Goal: Task Accomplishment & Management: Complete application form

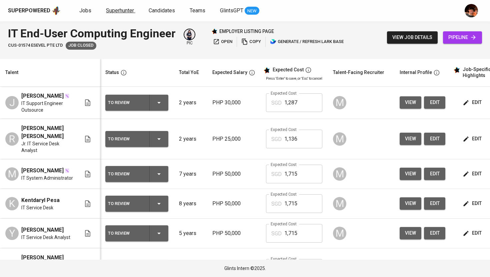
click at [128, 8] on span "Superhunter" at bounding box center [120, 10] width 28 height 6
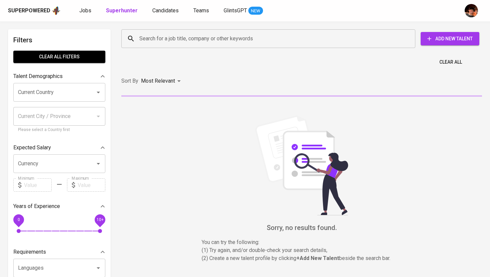
click at [210, 40] on input "Search for a job title, company or other keywords" at bounding box center [270, 38] width 265 height 13
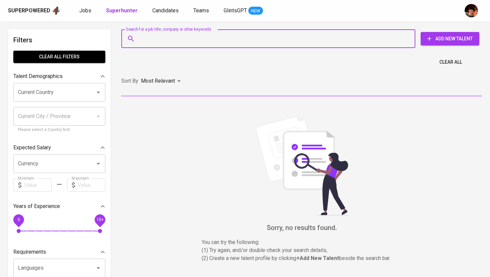
paste input "[EMAIL_ADDRESS][DOMAIN_NAME]"
type input "[EMAIL_ADDRESS][DOMAIN_NAME]"
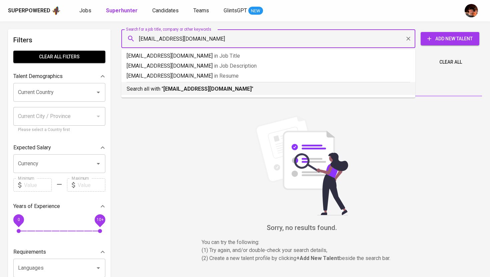
click at [206, 91] on b "[EMAIL_ADDRESS][DOMAIN_NAME]" at bounding box center [207, 89] width 88 height 6
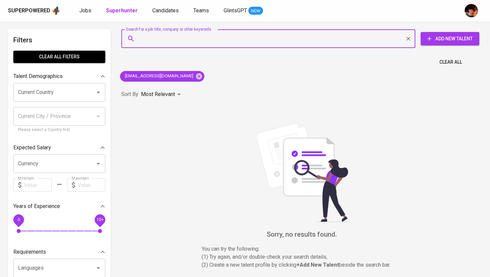
click at [441, 38] on span "Add New Talent" at bounding box center [450, 39] width 48 height 8
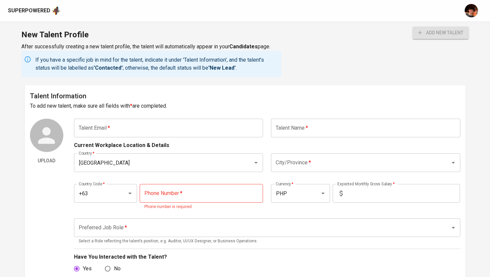
click at [176, 131] on input "text" at bounding box center [168, 128] width 189 height 19
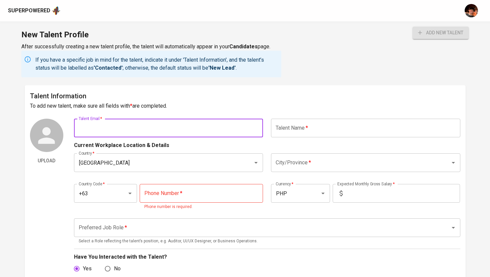
paste input "[EMAIL_ADDRESS][DOMAIN_NAME]"
type input "[EMAIL_ADDRESS][DOMAIN_NAME]"
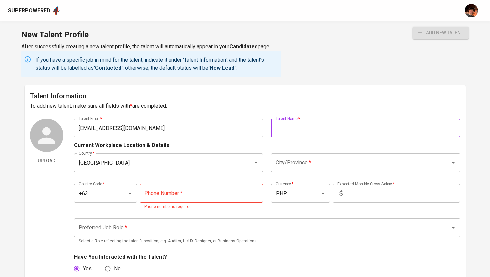
click at [291, 131] on input "text" at bounding box center [365, 128] width 189 height 19
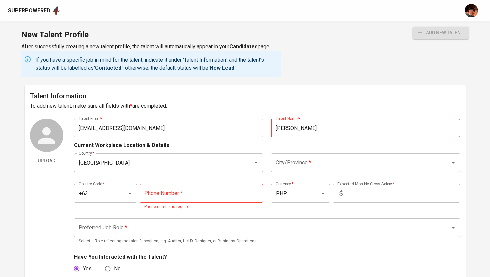
type input "[PERSON_NAME]"
click at [219, 188] on input "tel" at bounding box center [201, 193] width 123 height 19
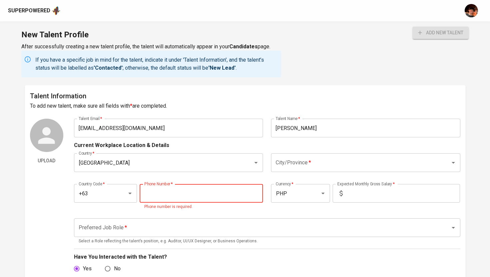
paste input "961-015-6207"
type input "961-015-6207"
click at [311, 167] on input "City/Province   *" at bounding box center [356, 162] width 165 height 13
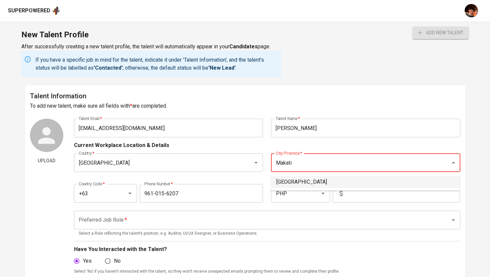
click at [352, 180] on li "[GEOGRAPHIC_DATA]" at bounding box center [365, 182] width 189 height 12
type input "[GEOGRAPHIC_DATA]"
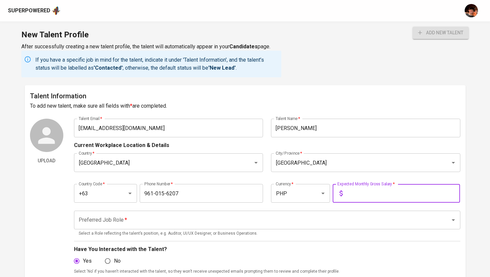
click at [360, 198] on input "text" at bounding box center [403, 193] width 115 height 19
type input "140,000"
click at [340, 224] on input "Preferred Job Role   *" at bounding box center [258, 220] width 362 height 13
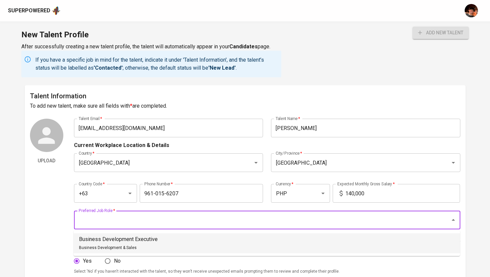
click at [332, 244] on li "Business Development Executive Business Development & Sales" at bounding box center [267, 244] width 387 height 20
type input "Business Development Executive"
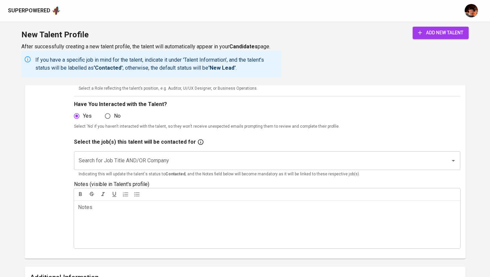
scroll to position [151, 0]
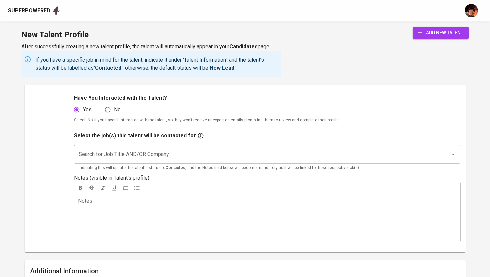
click at [272, 153] on input "Search for Job Title AND/OR Company" at bounding box center [258, 154] width 362 height 13
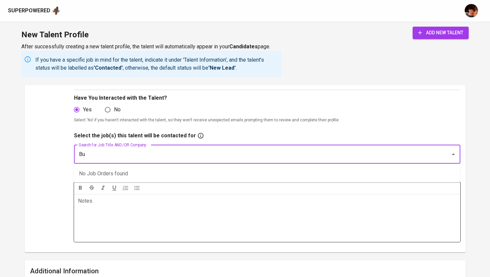
type input "B"
type input "Country"
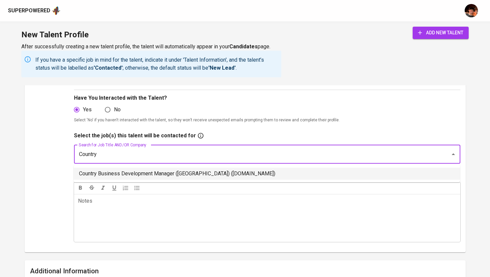
click at [211, 178] on li "Country Business Development Manager ([GEOGRAPHIC_DATA]) ([DOMAIN_NAME])" at bounding box center [267, 174] width 387 height 12
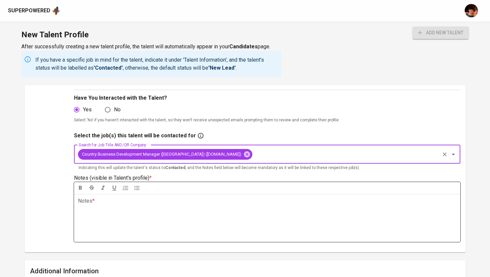
click at [210, 218] on div "Notes * ﻿" at bounding box center [267, 218] width 387 height 48
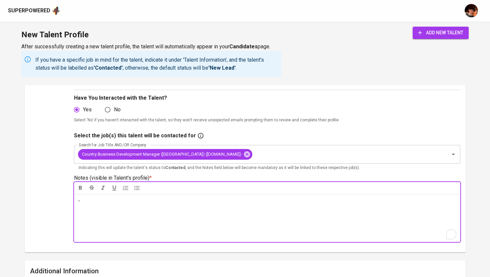
click at [454, 37] on button "add new talent" at bounding box center [441, 33] width 56 height 12
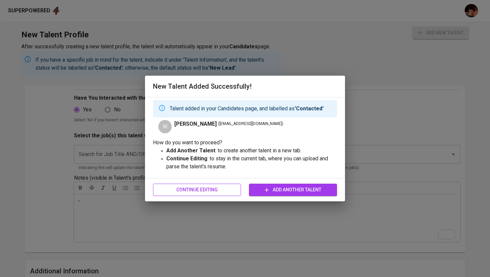
click at [216, 191] on span "Continue Editing" at bounding box center [196, 190] width 77 height 8
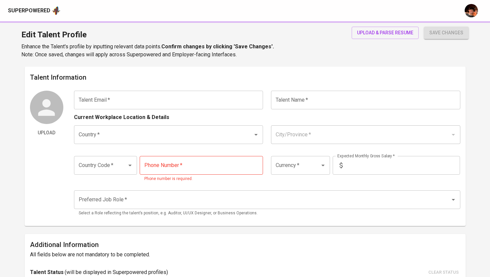
type input "[EMAIL_ADDRESS][DOMAIN_NAME]"
type input "[PERSON_NAME]"
type input "[GEOGRAPHIC_DATA]"
type input "+63"
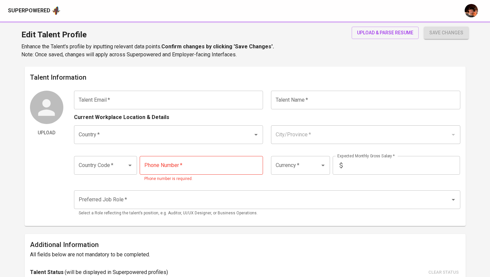
type input "961-015-6207"
type input "PHP"
type input "140,000"
type input "Business Development Executive"
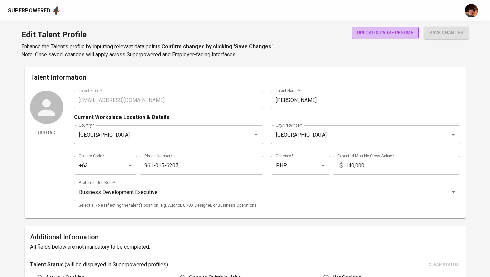
click at [391, 38] on button "upload & parse resume" at bounding box center [385, 33] width 67 height 12
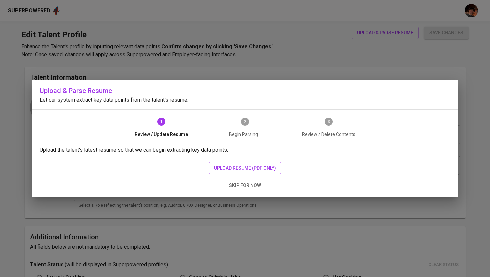
click at [259, 166] on span "upload resume (pdf only)" at bounding box center [245, 168] width 62 height 8
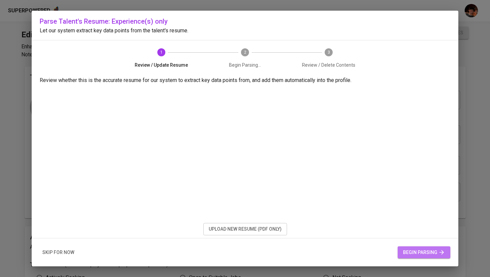
click at [409, 252] on span "begin parsing" at bounding box center [424, 253] width 42 height 8
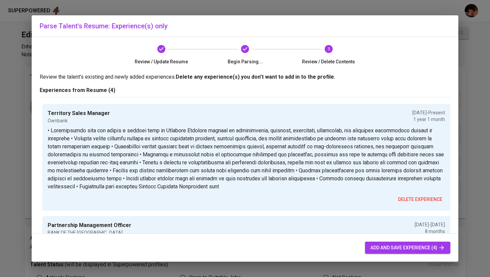
click at [388, 246] on span "add and save experience (4)" at bounding box center [408, 248] width 75 height 8
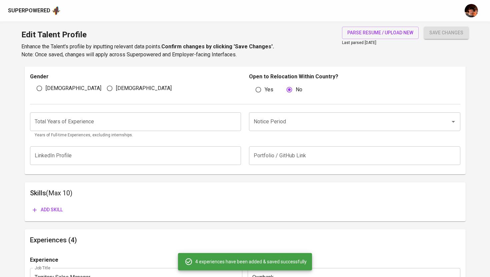
scroll to position [220, 0]
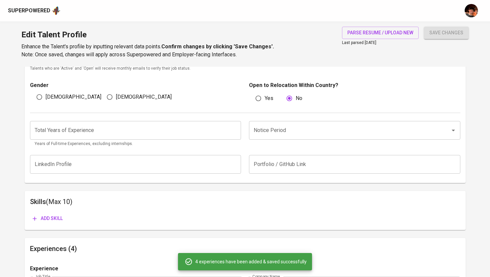
click at [178, 131] on input "number" at bounding box center [136, 130] width 212 height 19
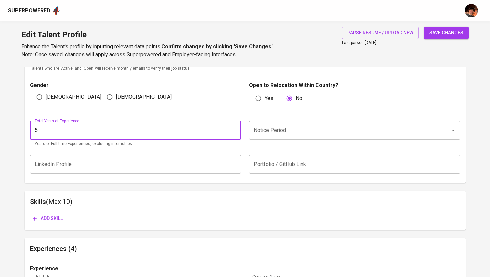
type input "5"
type input "10"
click at [285, 133] on input "Notice Period" at bounding box center [345, 130] width 187 height 13
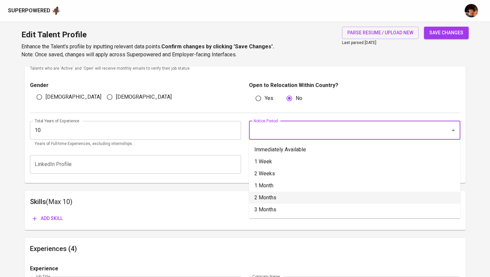
click at [282, 196] on li "2 Months" at bounding box center [355, 198] width 212 height 12
type input "2 Months"
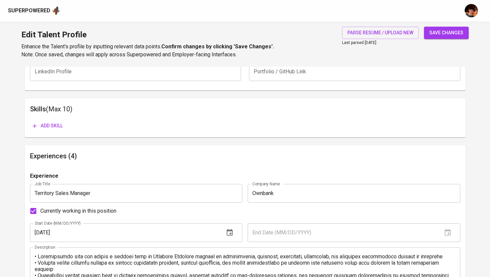
scroll to position [331, 0]
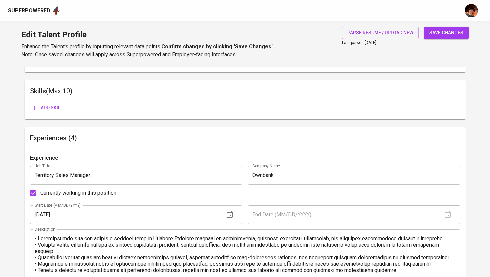
click at [50, 106] on span "Add skill" at bounding box center [48, 108] width 30 height 8
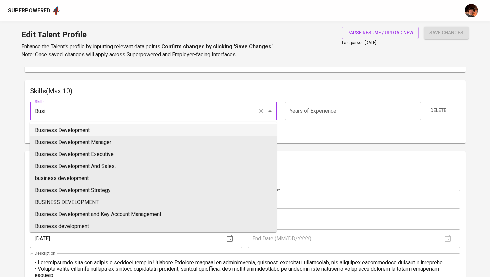
click at [79, 130] on li "Business Development" at bounding box center [153, 130] width 247 height 12
type input "Business Development"
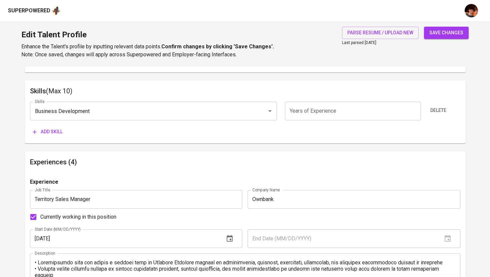
click at [56, 131] on span "Add skill" at bounding box center [48, 132] width 30 height 8
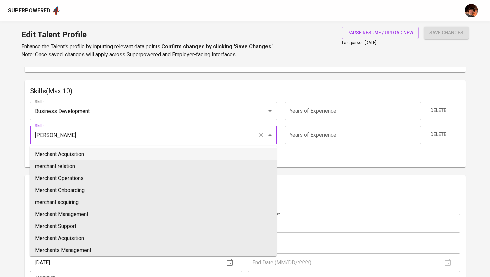
click at [133, 152] on li "Merchant Acquisition" at bounding box center [153, 154] width 247 height 12
type input "Merchant Acquisition"
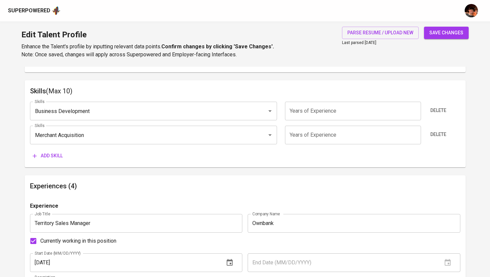
click at [59, 157] on span "Add skill" at bounding box center [48, 156] width 30 height 8
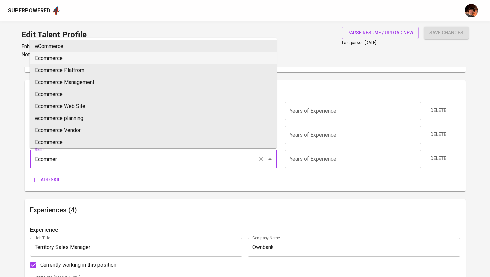
click at [71, 57] on li "Ecommerce" at bounding box center [153, 58] width 247 height 12
type input "Ecommerce"
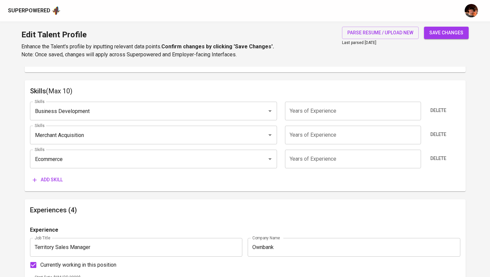
click at [43, 182] on span "Add skill" at bounding box center [48, 180] width 30 height 8
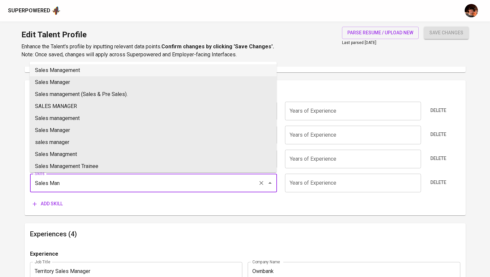
click at [175, 71] on li "Sales Management" at bounding box center [153, 70] width 247 height 12
type input "Sales Management"
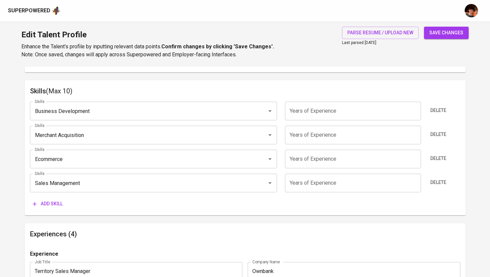
click at [315, 112] on input "number" at bounding box center [353, 111] width 136 height 19
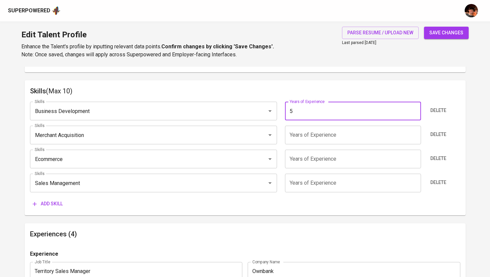
type input "5"
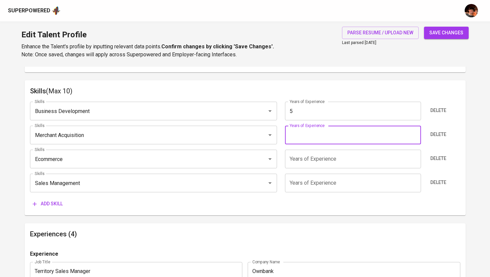
click at [319, 127] on input "number" at bounding box center [353, 135] width 136 height 19
type input "2"
click at [316, 159] on input "number" at bounding box center [353, 159] width 136 height 19
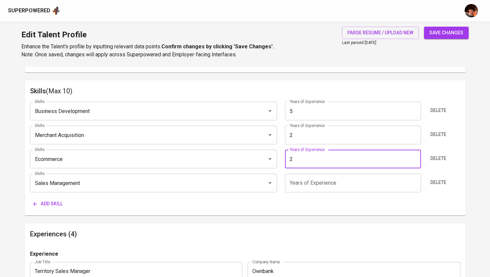
type input "2"
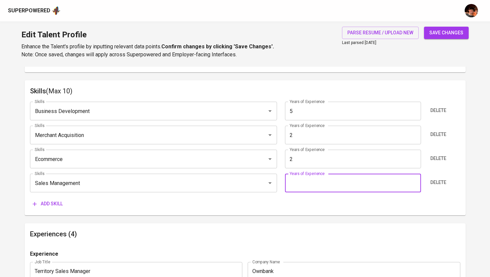
click at [310, 184] on input "number" at bounding box center [353, 183] width 136 height 19
type input "5"
click at [269, 229] on h6 "Experiences (4)" at bounding box center [245, 234] width 431 height 11
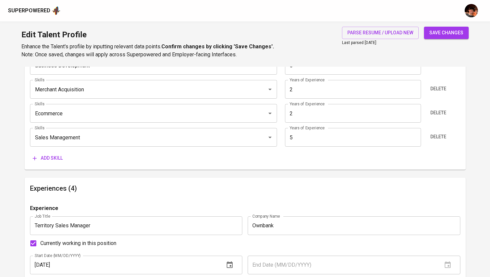
scroll to position [353, 0]
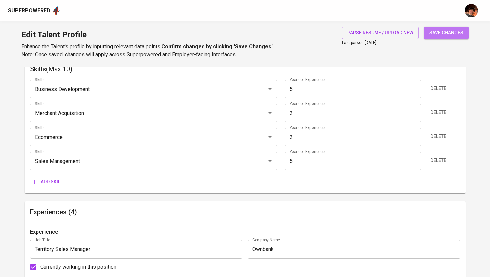
click at [433, 35] on span "save changes" at bounding box center [447, 33] width 34 height 8
type input "Sales Management"
type input "Business Development"
type input "5"
type input "Merchant Acquisition"
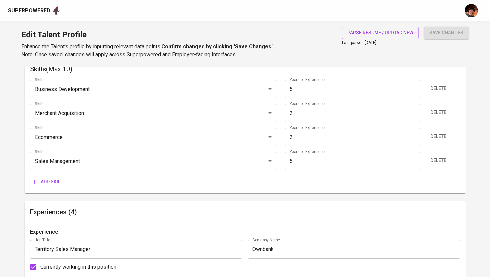
type input "2"
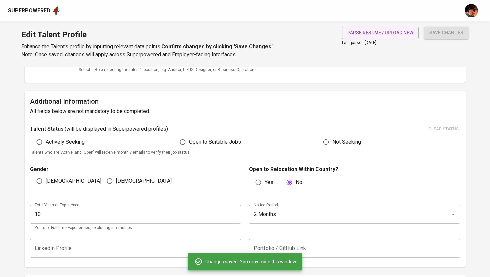
scroll to position [0, 0]
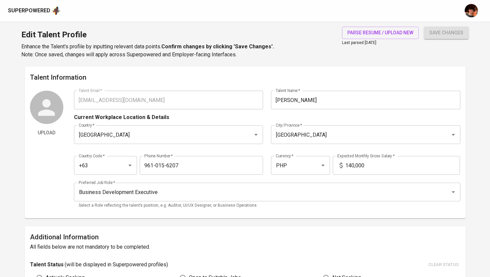
click at [70, 102] on div "Upload Talent Email   * [EMAIL_ADDRESS][DOMAIN_NAME] Talent Email * Talent Name…" at bounding box center [245, 152] width 431 height 122
click at [39, 6] on div "Superpowered" at bounding box center [34, 11] width 53 height 10
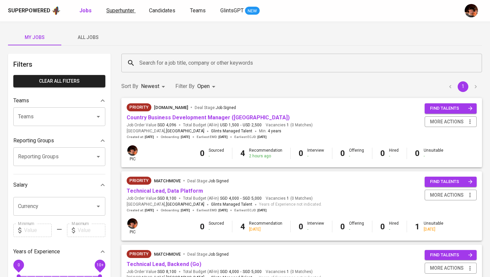
click at [115, 13] on span "Superhunter" at bounding box center [120, 10] width 28 height 6
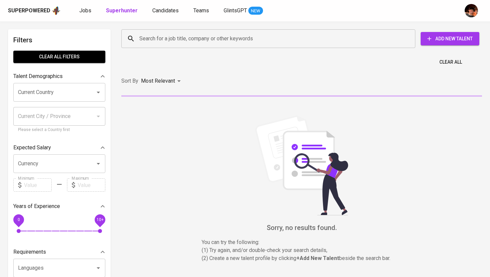
click at [177, 49] on div "Search for a job title, company or other keywords Search for a job title, compa…" at bounding box center [300, 38] width 361 height 21
click at [176, 42] on input "Search for a job title, company or other keywords" at bounding box center [270, 38] width 265 height 13
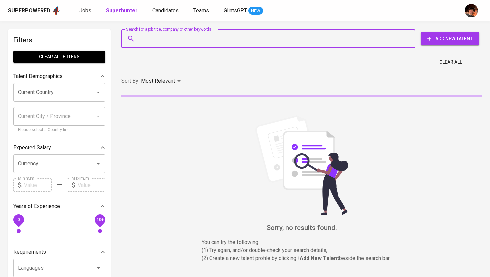
paste input "[EMAIL_ADDRESS][DOMAIN_NAME]"
type input "[EMAIL_ADDRESS][DOMAIN_NAME]"
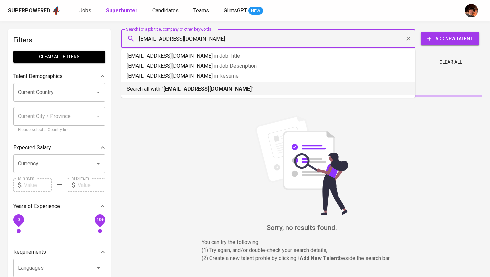
click at [189, 91] on b "[EMAIL_ADDRESS][DOMAIN_NAME]" at bounding box center [207, 89] width 88 height 6
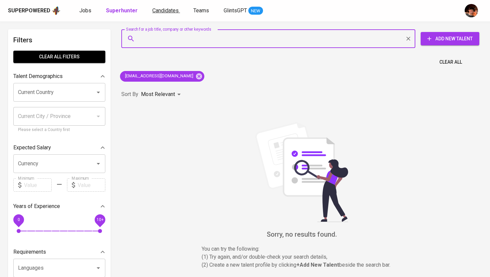
click at [158, 12] on span "Candidates" at bounding box center [165, 10] width 26 height 6
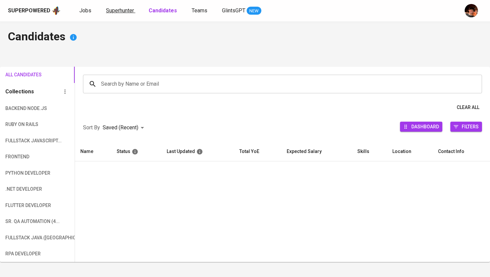
click at [118, 13] on span "Superhunter" at bounding box center [120, 10] width 28 height 6
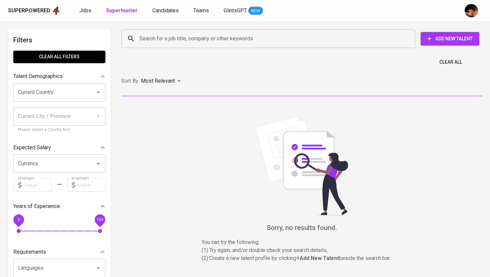
click at [171, 32] on div "Search for a job title, company or other keywords" at bounding box center [268, 38] width 294 height 19
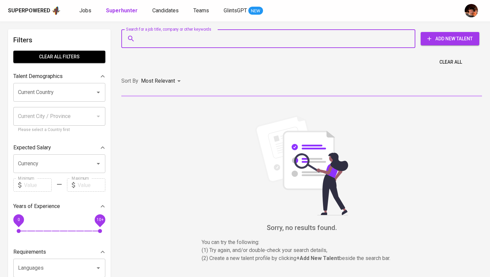
paste input "[EMAIL_ADDRESS][DOMAIN_NAME]"
type input "[EMAIL_ADDRESS][DOMAIN_NAME]"
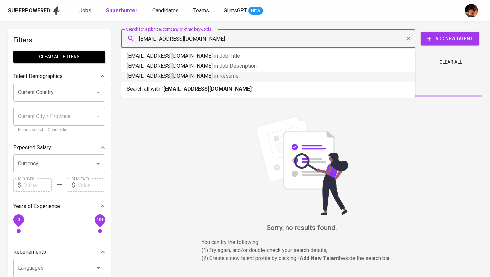
click at [205, 92] on b "[EMAIL_ADDRESS][DOMAIN_NAME]" at bounding box center [207, 89] width 88 height 6
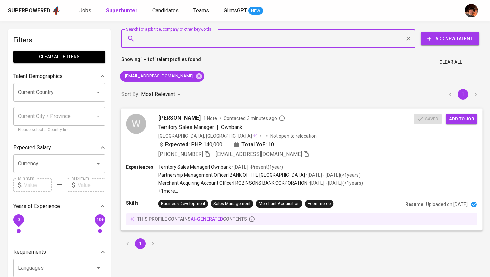
click at [464, 123] on button "Add to job" at bounding box center [461, 119] width 31 height 10
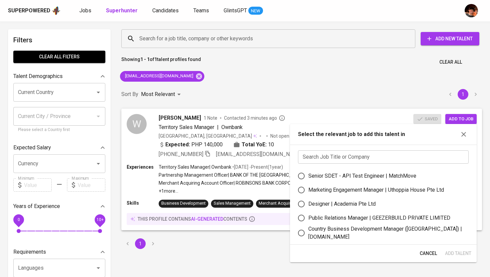
click at [411, 233] on div "Country Business Development Manager ([GEOGRAPHIC_DATA]) | [DOMAIN_NAME]" at bounding box center [386, 233] width 155 height 16
click at [309, 233] on input "Country Business Development Manager ([GEOGRAPHIC_DATA]) | [DOMAIN_NAME]" at bounding box center [302, 233] width 14 height 14
radio input "true"
click at [469, 255] on span "Add Talent" at bounding box center [458, 254] width 26 height 8
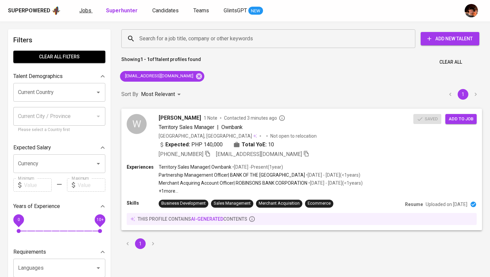
click at [82, 12] on span "Jobs" at bounding box center [85, 10] width 12 height 6
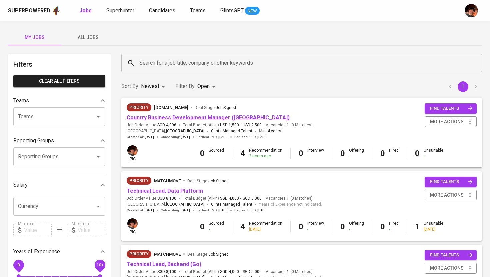
click at [178, 119] on link "Country Business Development Manager ([GEOGRAPHIC_DATA])" at bounding box center [208, 117] width 163 height 6
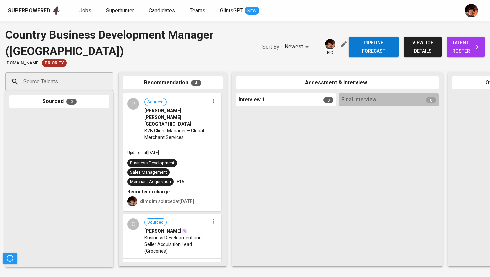
click at [95, 85] on div "Source Talents..." at bounding box center [59, 81] width 108 height 19
paste input "[EMAIL_ADDRESS][DOMAIN_NAME]"
type input "[EMAIL_ADDRESS][DOMAIN_NAME]"
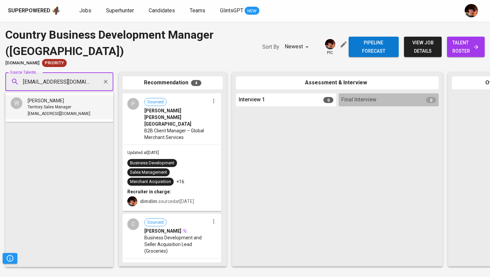
click at [69, 101] on div "[PERSON_NAME]" at bounding box center [59, 100] width 63 height 7
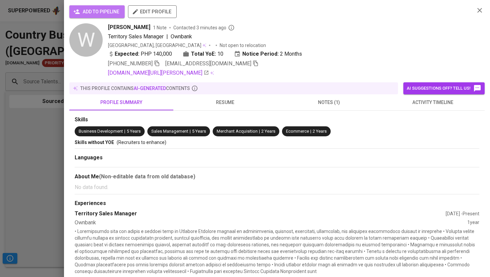
click at [97, 14] on span "add to pipeline" at bounding box center [97, 12] width 45 height 8
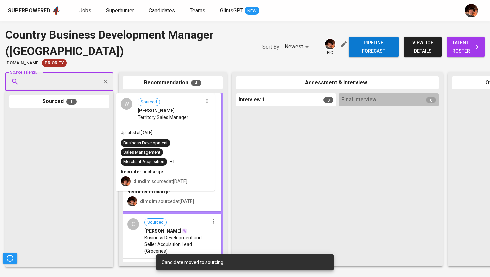
drag, startPoint x: 53, startPoint y: 140, endPoint x: 160, endPoint y: 121, distance: 108.4
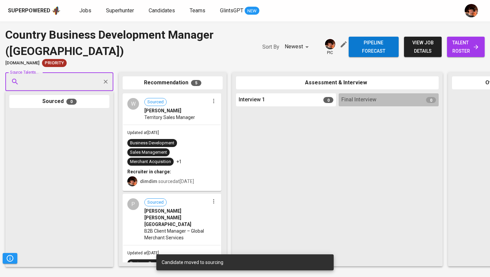
click at [471, 48] on span "talent roster" at bounding box center [466, 47] width 27 height 16
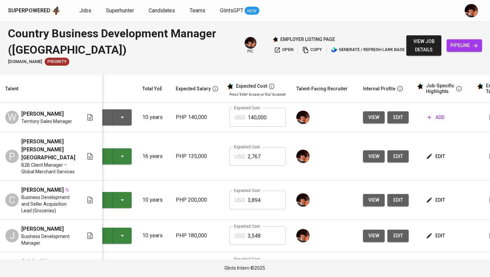
scroll to position [0, 43]
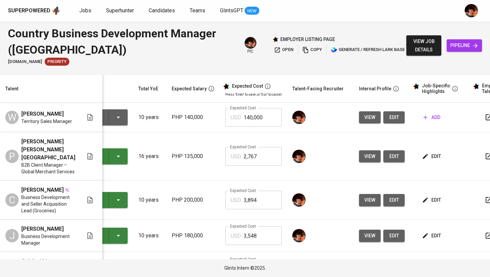
click at [430, 117] on span "add" at bounding box center [432, 117] width 17 height 8
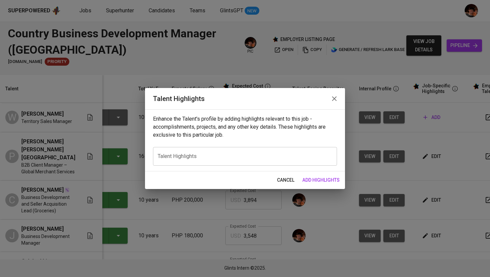
click at [222, 147] on div "x Talent Highlights" at bounding box center [245, 156] width 184 height 19
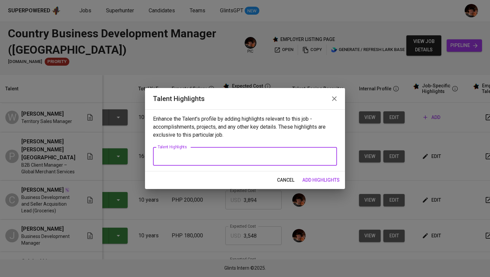
paste textarea "Loremip Dolorsit Ametconsect Adipisc — Elitse Doe Tempori Utlabo Etd Magnaal en…"
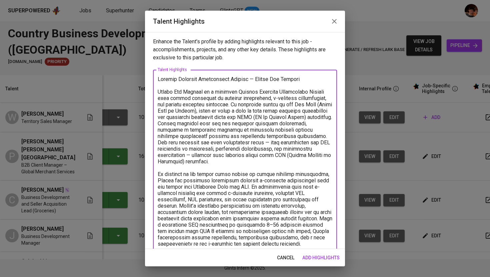
type textarea "Loremip Dolorsit Ametconsect Adipisc — Elitse Doe Tempori Utlabo Etd Magnaal en…"
click at [310, 259] on span "add highlights" at bounding box center [321, 258] width 37 height 8
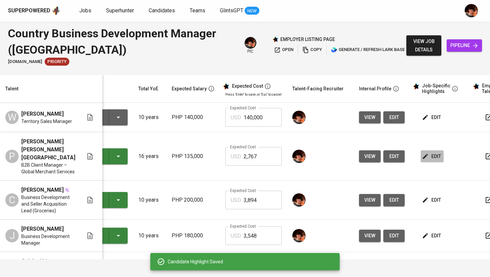
click at [435, 157] on span "edit" at bounding box center [433, 156] width 18 height 8
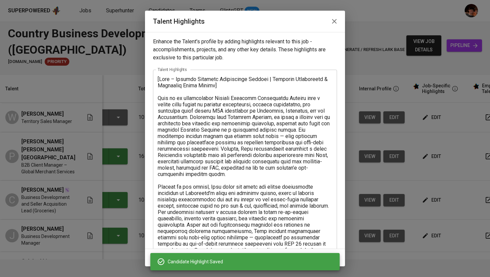
click at [335, 19] on icon "button" at bounding box center [335, 21] width 8 height 8
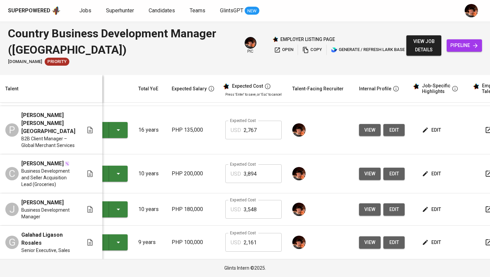
scroll to position [33, 43]
click at [433, 209] on span "edit" at bounding box center [433, 210] width 18 height 8
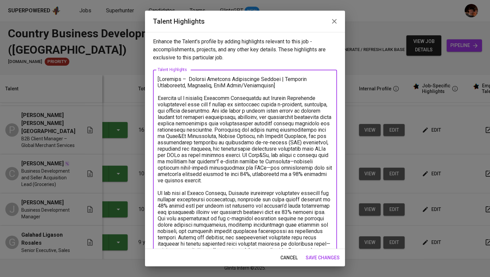
drag, startPoint x: 187, startPoint y: 78, endPoint x: 287, endPoint y: 91, distance: 100.2
click at [287, 91] on textarea "To enrich screen reader interactions, please activate Accessibility in Grammarl…" at bounding box center [245, 222] width 175 height 292
click at [334, 23] on icon "button" at bounding box center [335, 21] width 8 height 8
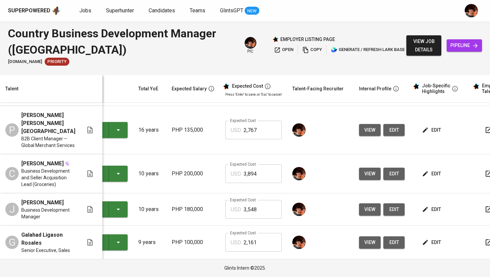
scroll to position [0, 43]
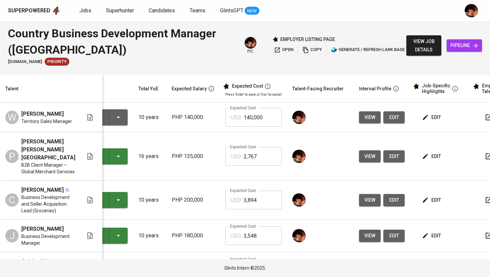
click at [424, 118] on icon "button" at bounding box center [425, 117] width 7 height 7
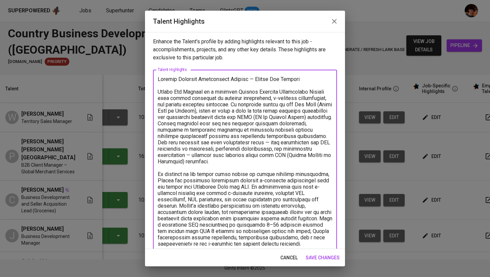
click at [159, 79] on textarea "To enrich screen reader interactions, please activate Accessibility in Grammarl…" at bounding box center [245, 161] width 175 height 171
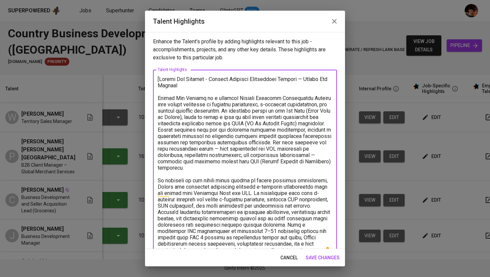
drag, startPoint x: 203, startPoint y: 84, endPoint x: 210, endPoint y: 78, distance: 10.0
click at [210, 78] on textarea "To enrich screen reader interactions, please activate Accessibility in Grammarl…" at bounding box center [245, 164] width 175 height 177
paste textarea "| Merchant Acquisition, Ecommerce, SaaS Sales/Partnership]"
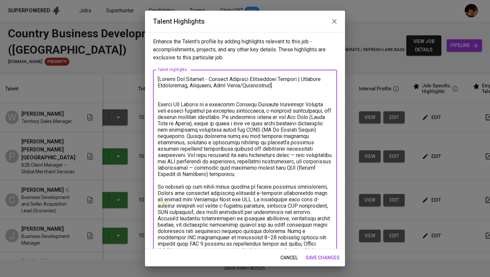
click at [249, 86] on textarea "To enrich screen reader interactions, please activate Accessibility in Grammarl…" at bounding box center [245, 168] width 175 height 184
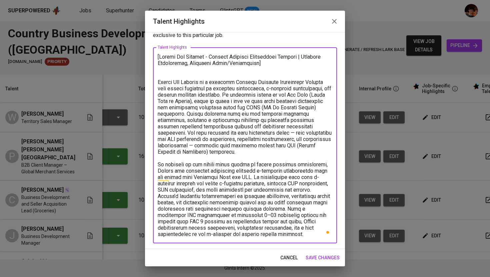
scroll to position [0, 0]
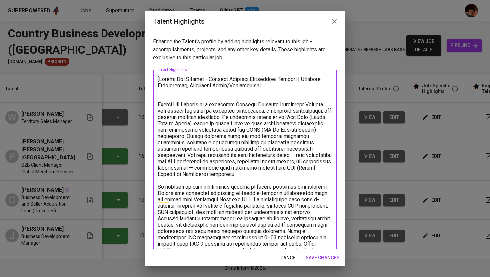
click at [162, 97] on textarea "To enrich screen reader interactions, please activate Accessibility in Grammarl…" at bounding box center [245, 168] width 175 height 184
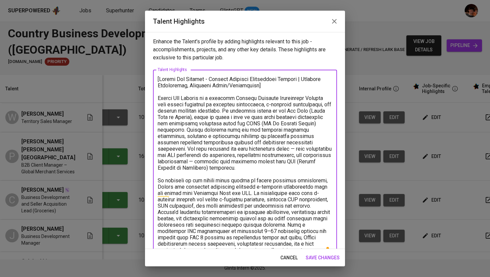
type textarea "[Loremi Dol Sitamet - Consect Adipisci Elitseddoei Tempori | Utlabore Etdolorem…"
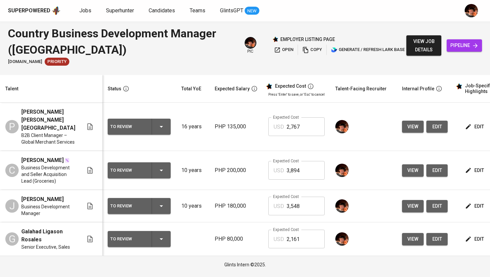
scroll to position [3, 0]
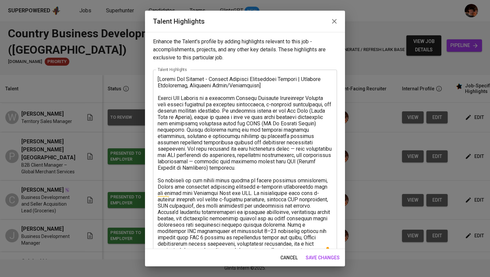
scroll to position [0, 43]
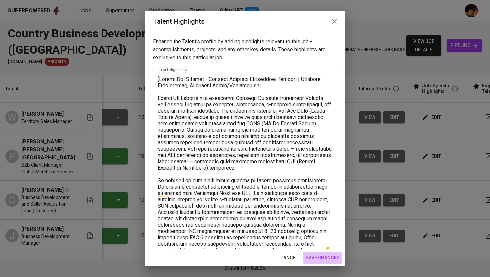
click at [329, 259] on span "save changes" at bounding box center [323, 258] width 34 height 8
